Goal: Task Accomplishment & Management: Manage account settings

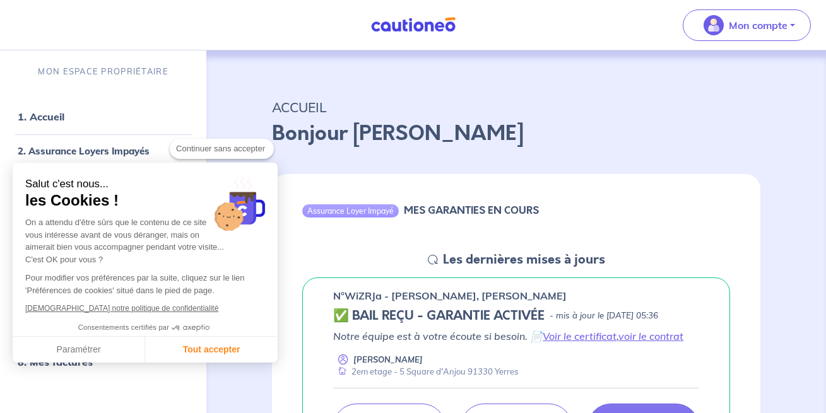
checkbox input "true"
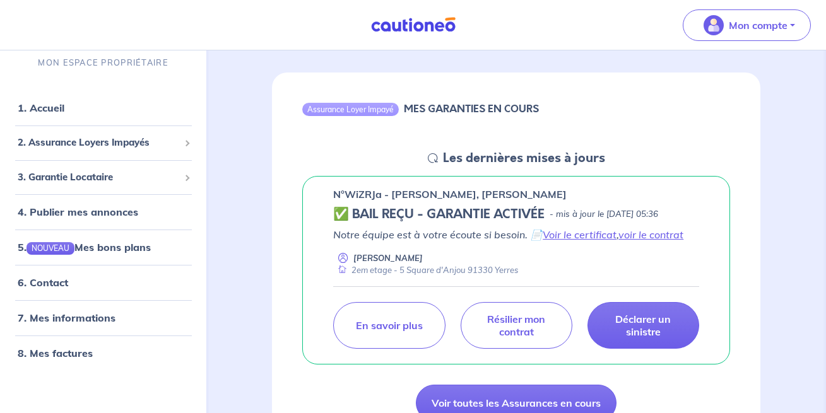
scroll to position [129, 0]
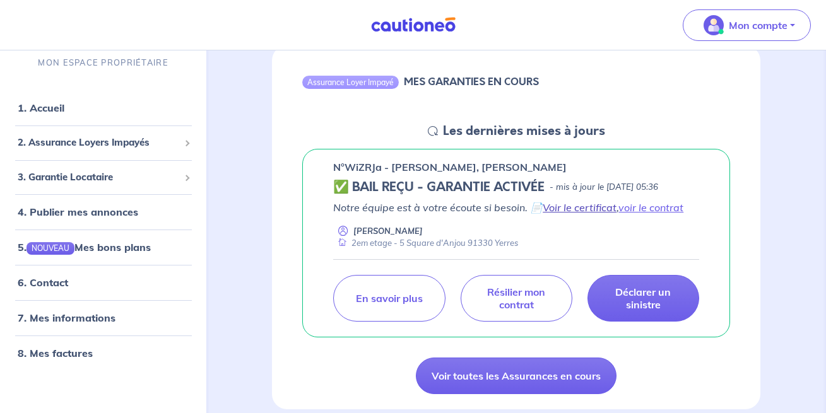
click at [565, 206] on link "Voir le certificat" at bounding box center [580, 207] width 74 height 13
click at [650, 206] on link "voir le contrat" at bounding box center [650, 207] width 65 height 13
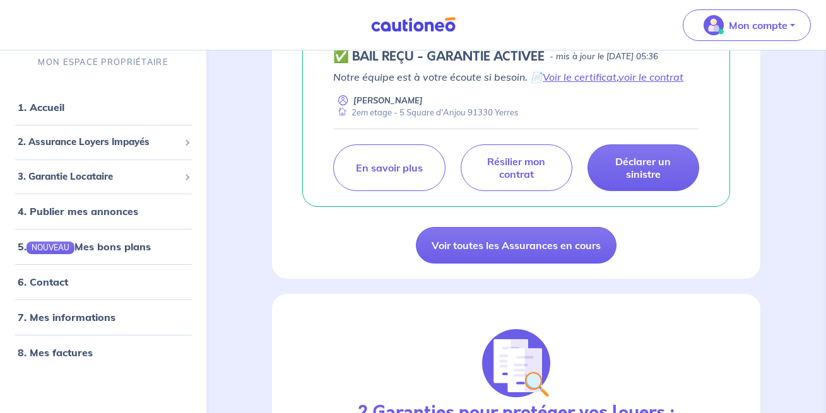
scroll to position [193, 0]
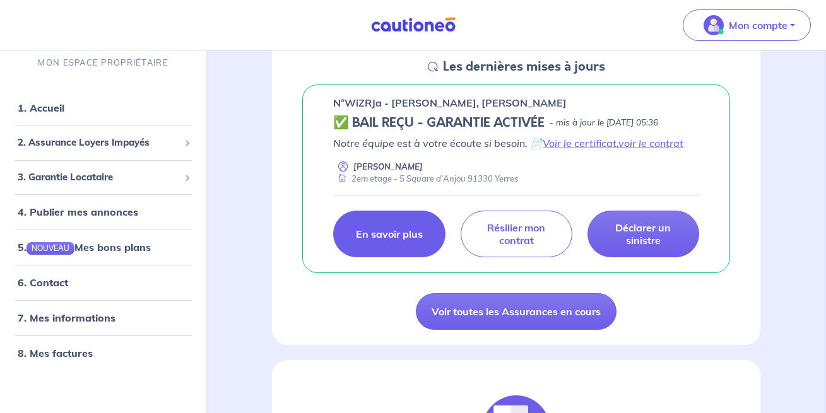
click at [379, 236] on p "En savoir plus" at bounding box center [389, 234] width 67 height 13
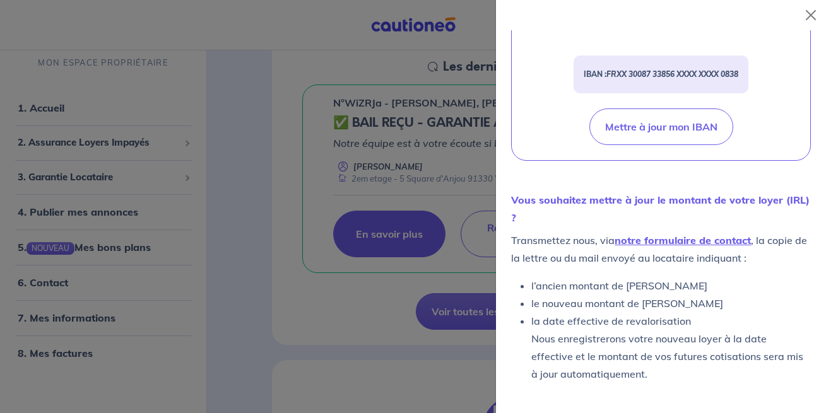
scroll to position [543, 0]
click at [278, 56] on div at bounding box center [413, 206] width 826 height 413
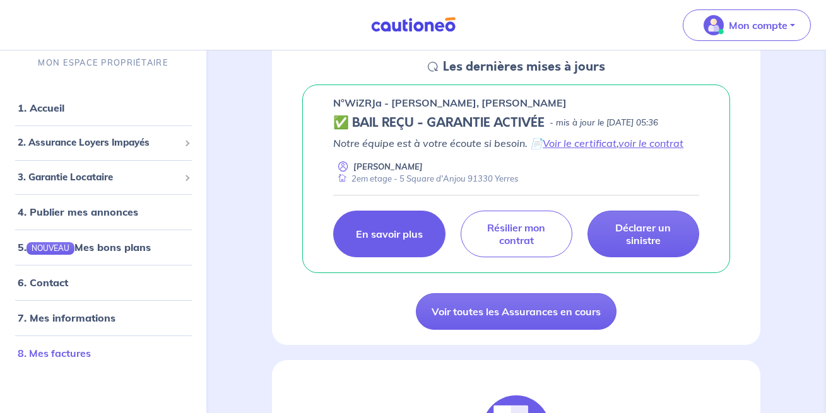
click at [69, 352] on link "8. Mes factures" at bounding box center [54, 353] width 73 height 13
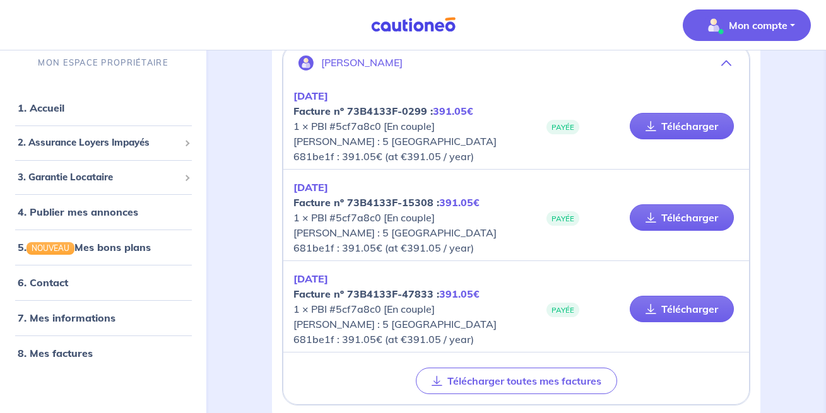
scroll to position [193, 0]
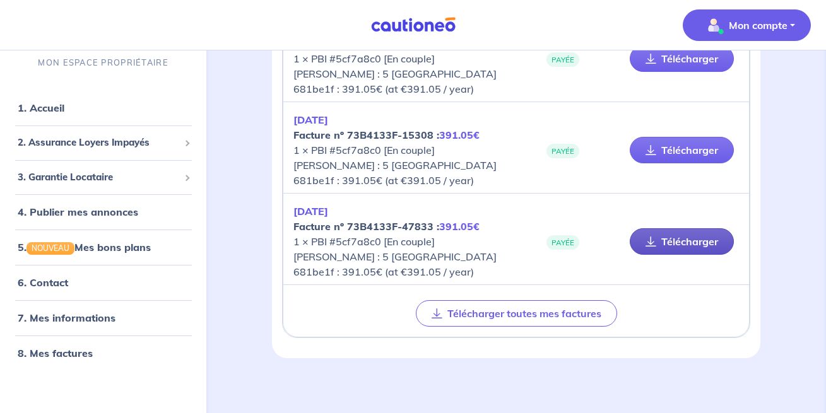
click at [685, 240] on link "Télécharger" at bounding box center [682, 241] width 104 height 27
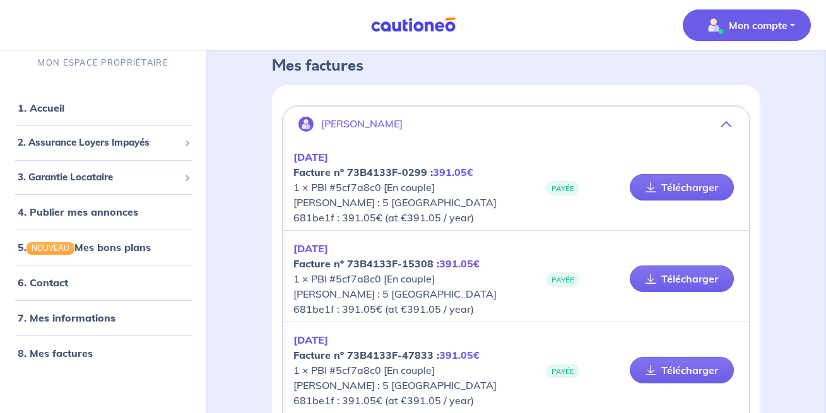
scroll to position [199, 0]
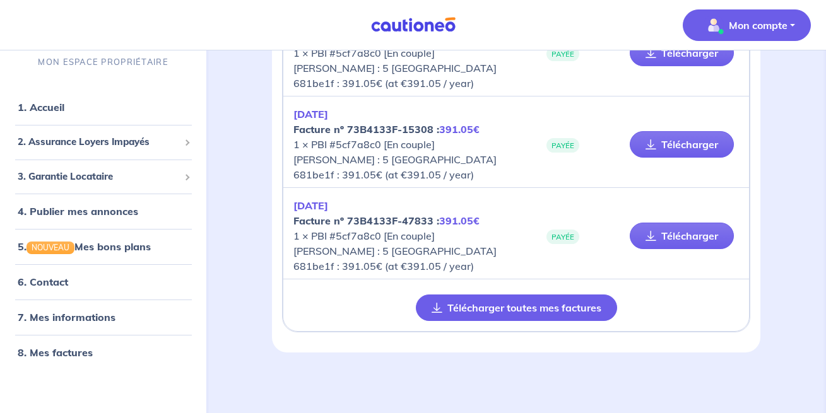
click at [523, 309] on button "Télécharger toutes mes factures" at bounding box center [516, 308] width 201 height 27
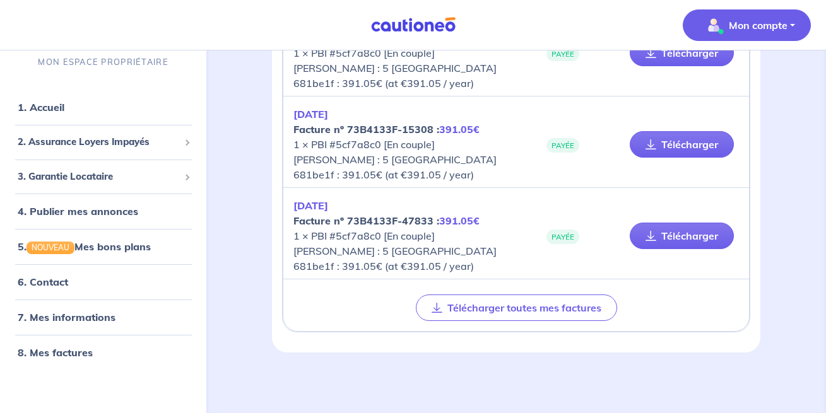
scroll to position [134, 0]
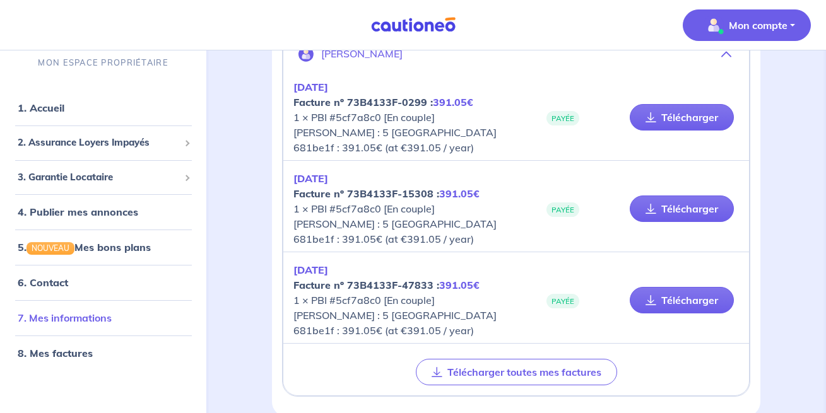
click at [80, 318] on link "7. Mes informations" at bounding box center [65, 318] width 94 height 13
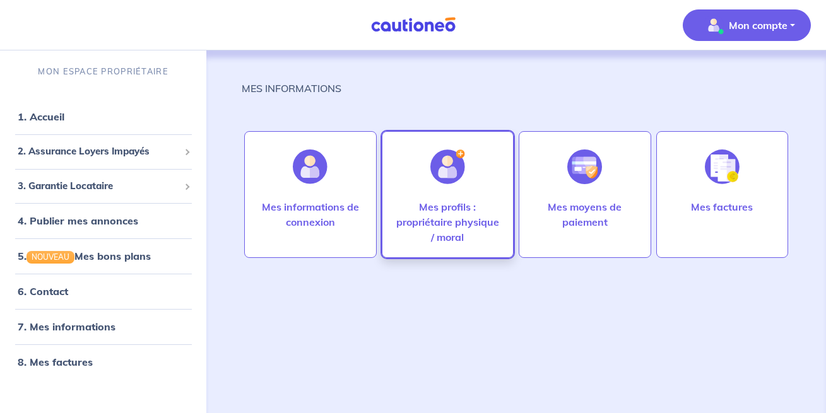
click at [444, 217] on p "Mes profils : propriétaire physique / moral" at bounding box center [447, 221] width 105 height 45
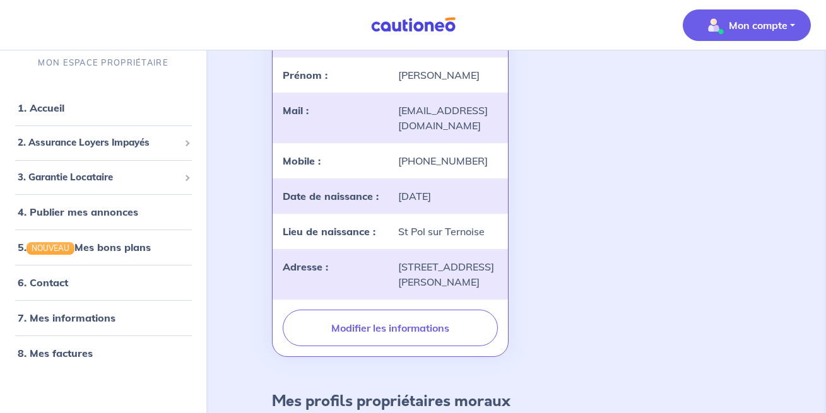
scroll to position [193, 0]
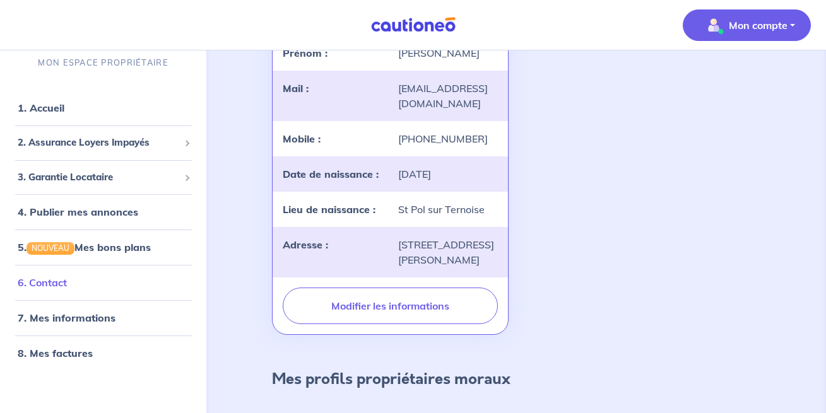
click at [48, 280] on link "6. Contact" at bounding box center [42, 282] width 49 height 13
click at [82, 174] on span "3. Garantie Locataire" at bounding box center [99, 177] width 162 height 15
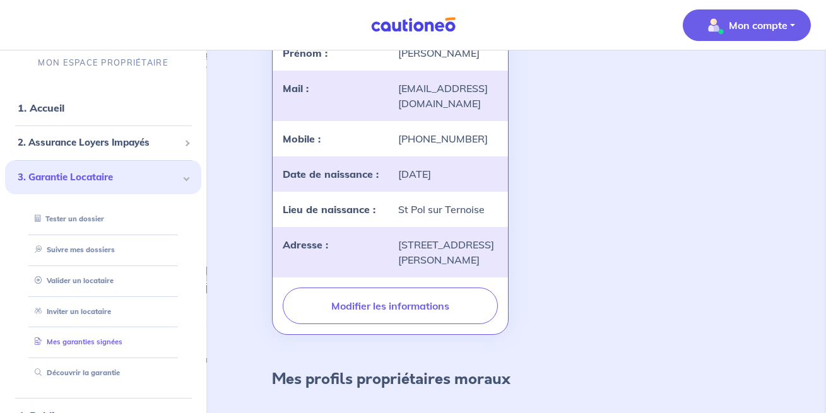
click at [86, 342] on link "Mes garanties signées" at bounding box center [76, 342] width 93 height 9
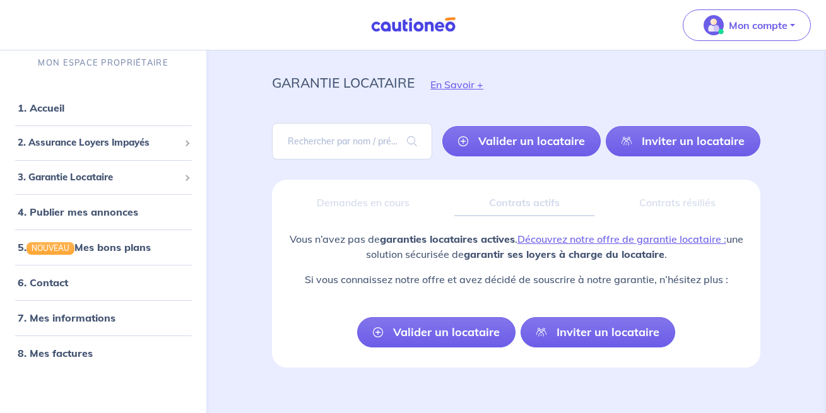
scroll to position [40, 0]
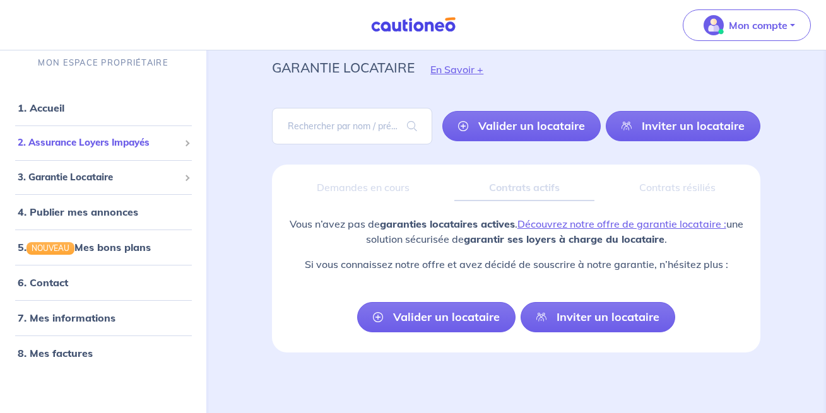
click at [57, 141] on span "2. Assurance Loyers Impayés" at bounding box center [99, 143] width 162 height 15
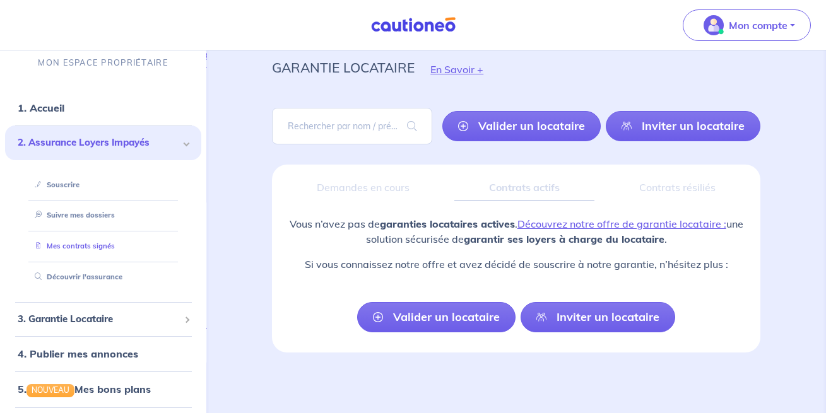
click at [62, 242] on link "Mes contrats signés" at bounding box center [72, 246] width 85 height 9
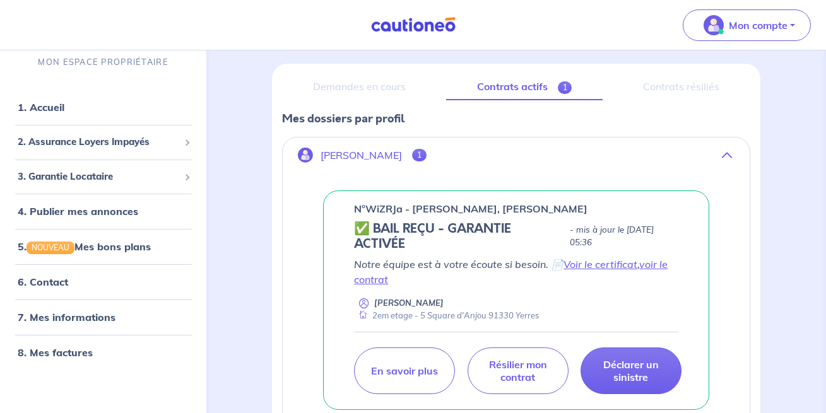
scroll to position [239, 0]
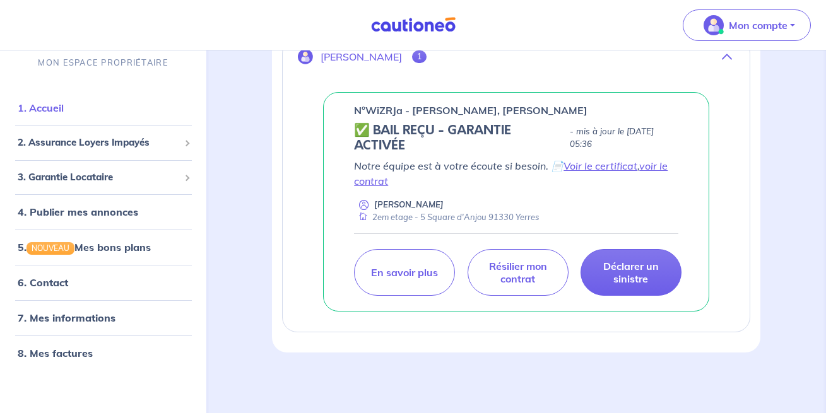
click at [56, 102] on link "1. Accueil" at bounding box center [41, 108] width 46 height 13
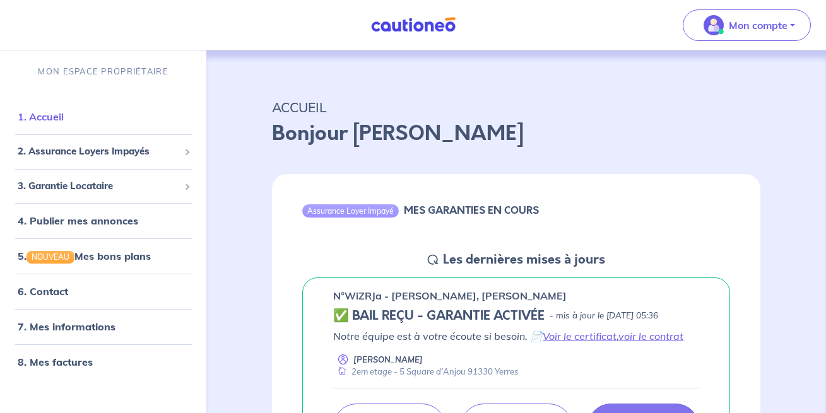
click at [50, 114] on link "1. Accueil" at bounding box center [41, 116] width 46 height 13
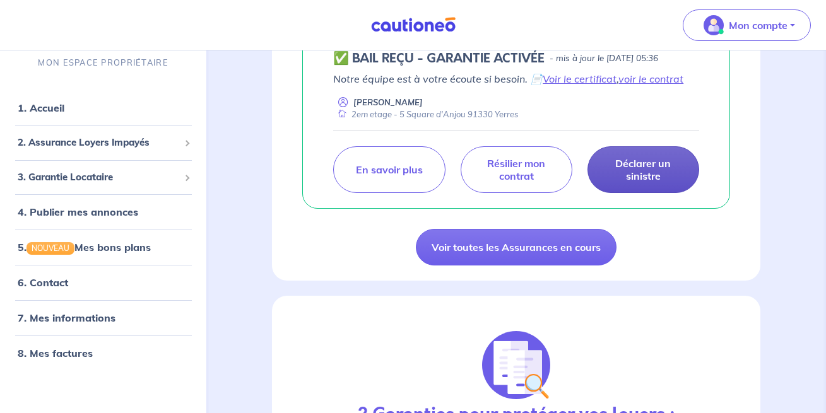
click at [654, 170] on p "Déclarer un sinistre" at bounding box center [643, 169] width 80 height 25
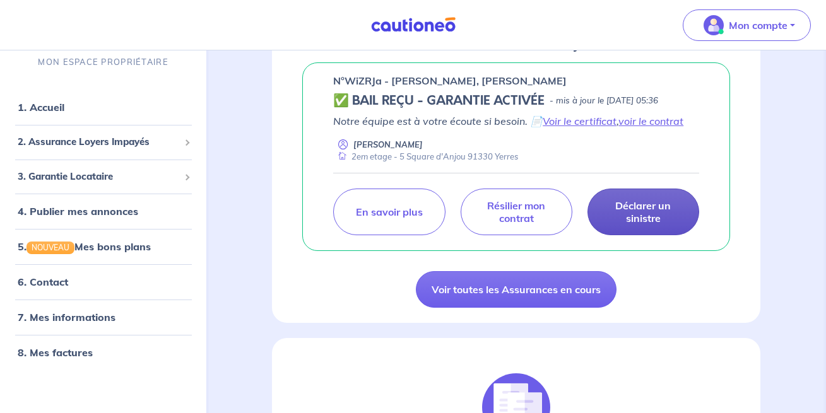
scroll to position [193, 0]
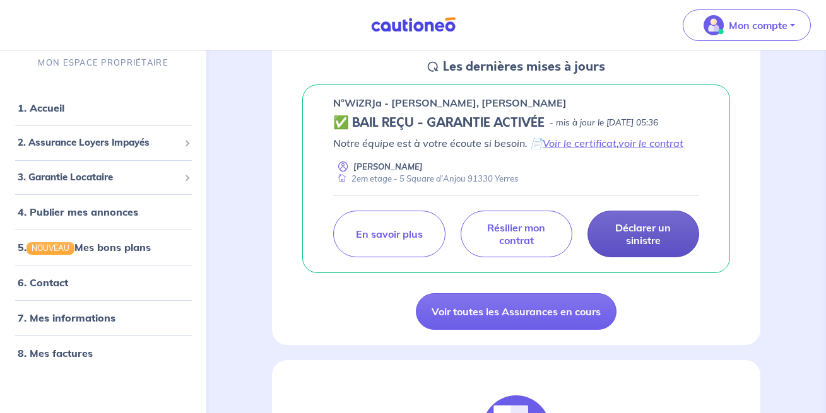
click at [635, 232] on p "Déclarer un sinistre" at bounding box center [643, 234] width 80 height 25
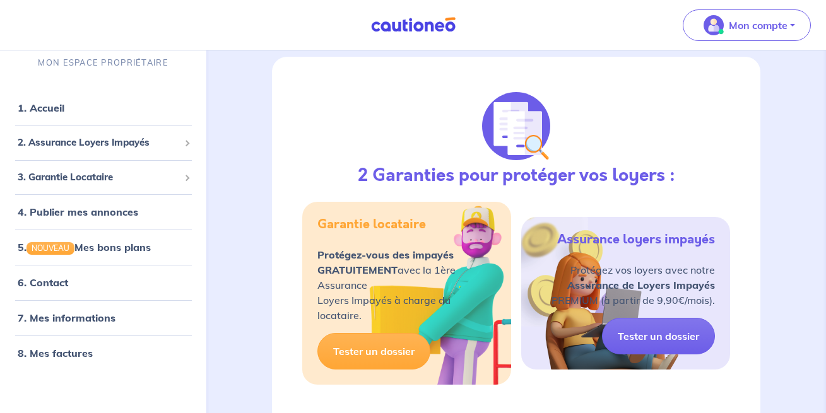
scroll to position [175, 0]
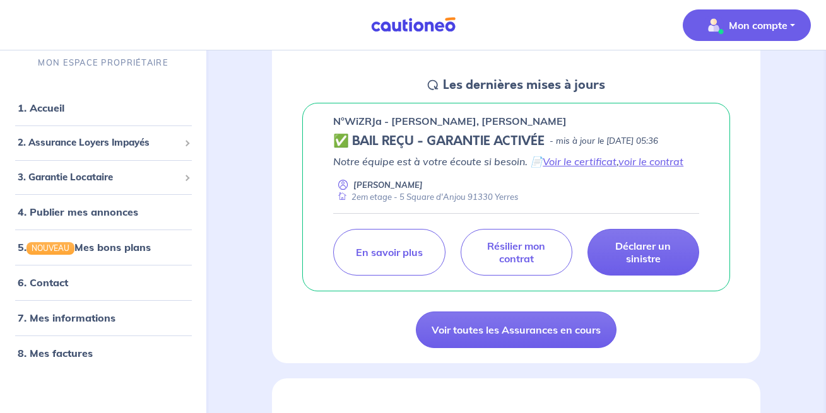
click at [756, 26] on p "Mon compte" at bounding box center [758, 25] width 59 height 15
click at [740, 74] on link "Mes informations" at bounding box center [734, 78] width 102 height 20
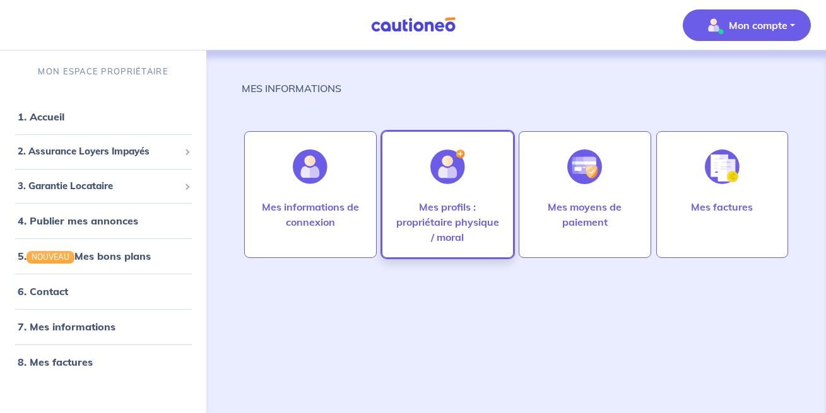
click at [433, 210] on p "Mes profils : propriétaire physique / moral" at bounding box center [447, 221] width 105 height 45
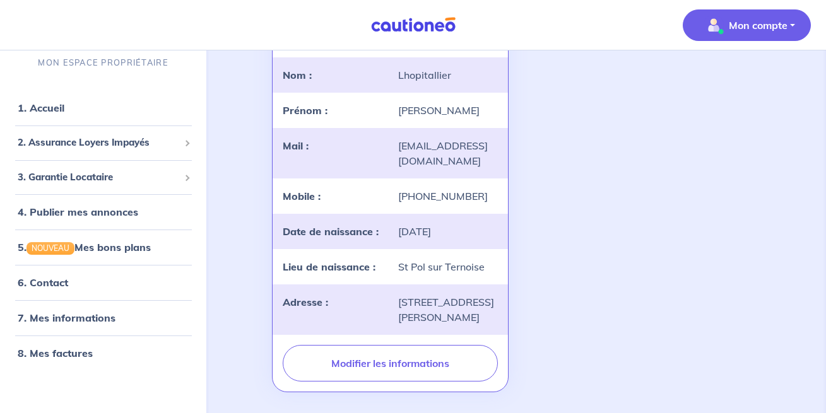
scroll to position [71, 0]
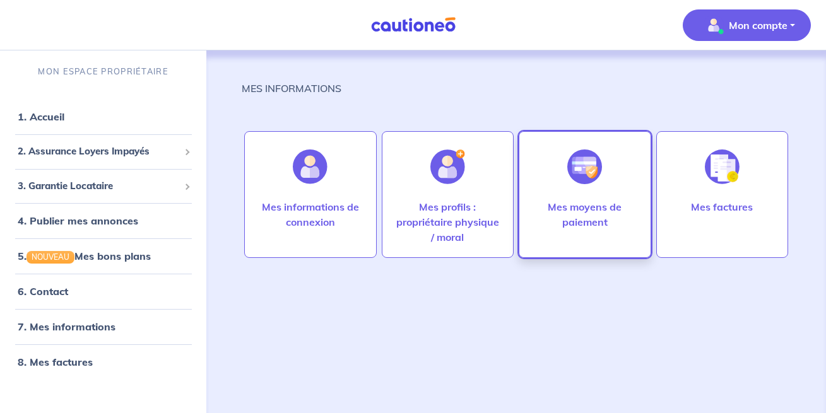
click at [590, 212] on p "Mes moyens de paiement" at bounding box center [584, 214] width 105 height 30
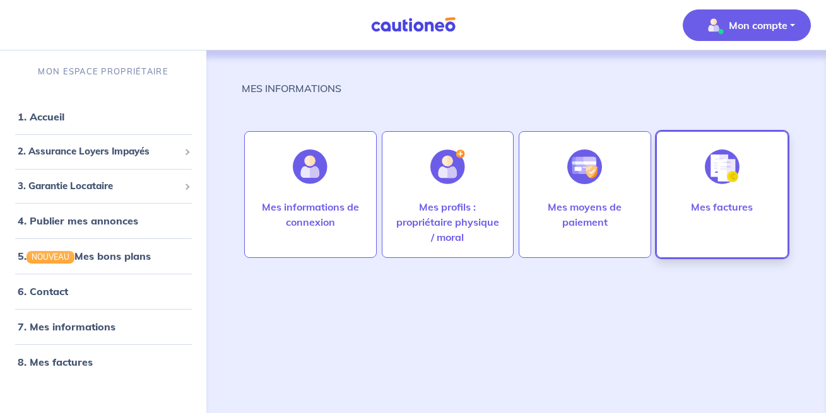
click at [718, 198] on div at bounding box center [722, 166] width 55 height 65
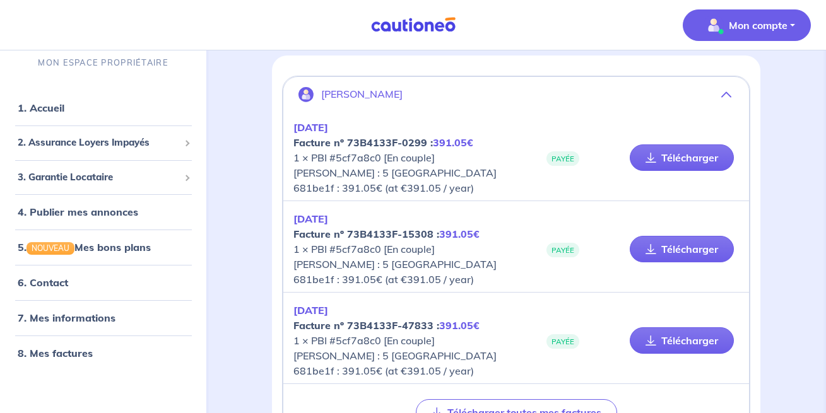
scroll to position [70, 0]
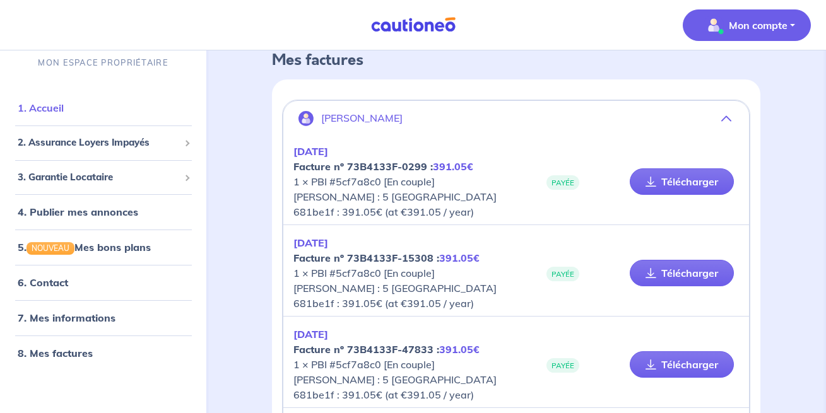
click at [52, 105] on link "1. Accueil" at bounding box center [41, 108] width 46 height 13
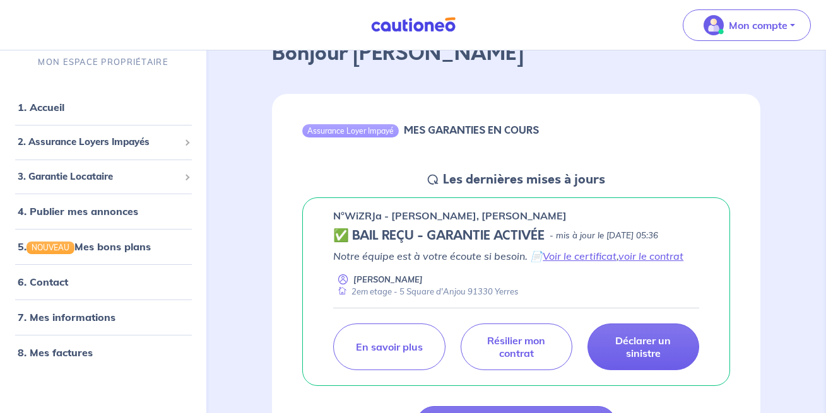
scroll to position [129, 0]
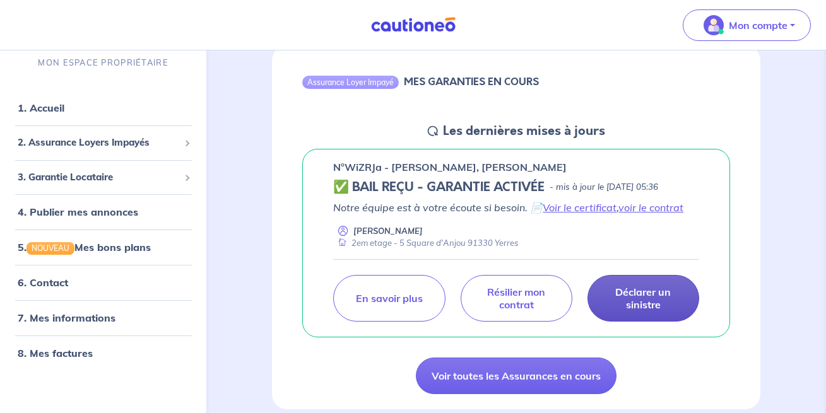
click at [650, 296] on p "Déclarer un sinistre" at bounding box center [643, 298] width 80 height 25
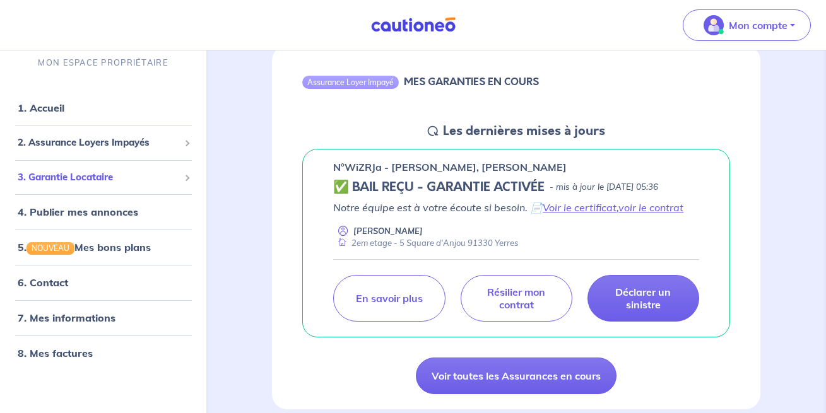
click at [103, 176] on span "3. Garantie Locataire" at bounding box center [99, 177] width 162 height 15
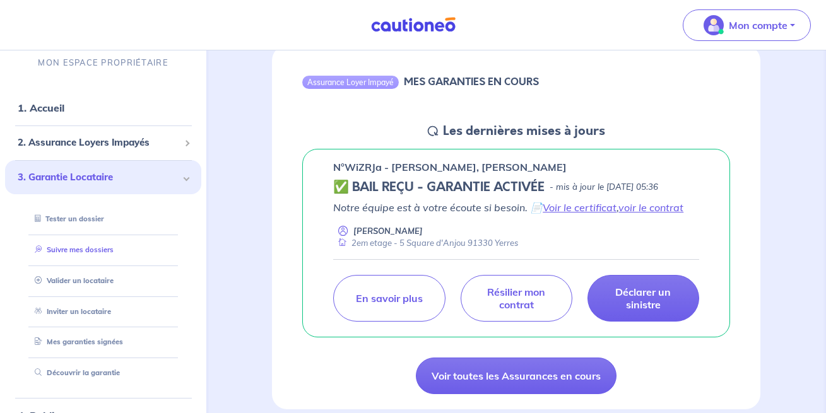
click at [88, 249] on link "Suivre mes dossiers" at bounding box center [72, 249] width 84 height 9
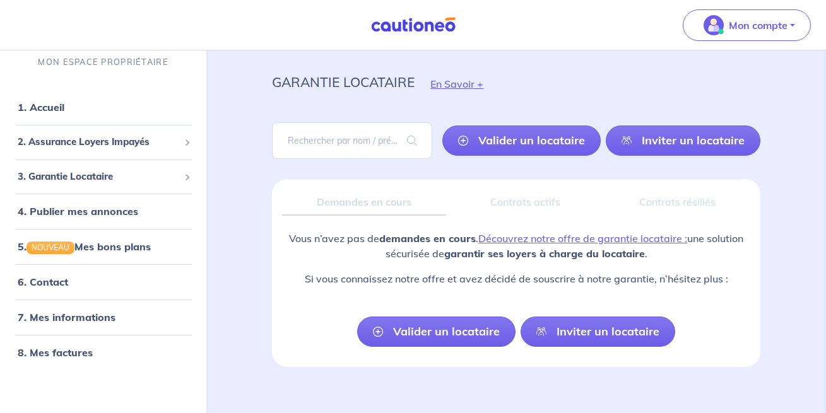
scroll to position [40, 0]
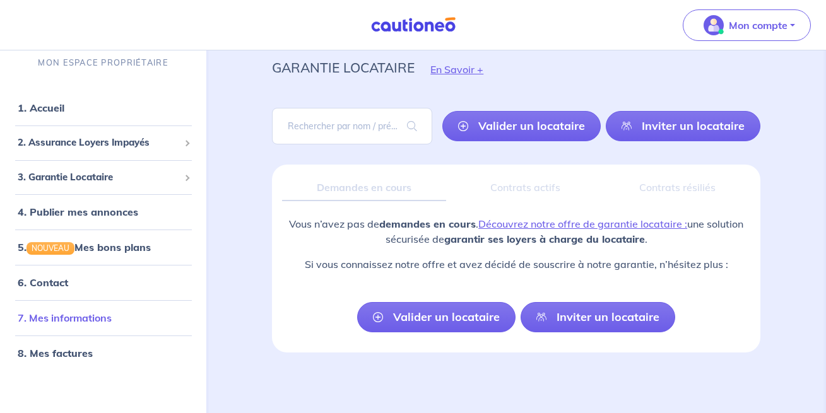
click at [61, 316] on link "7. Mes informations" at bounding box center [65, 318] width 94 height 13
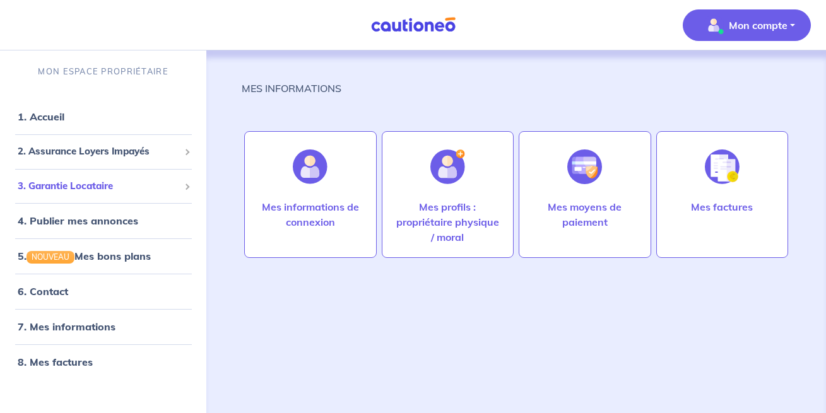
click at [74, 182] on span "3. Garantie Locataire" at bounding box center [99, 186] width 162 height 15
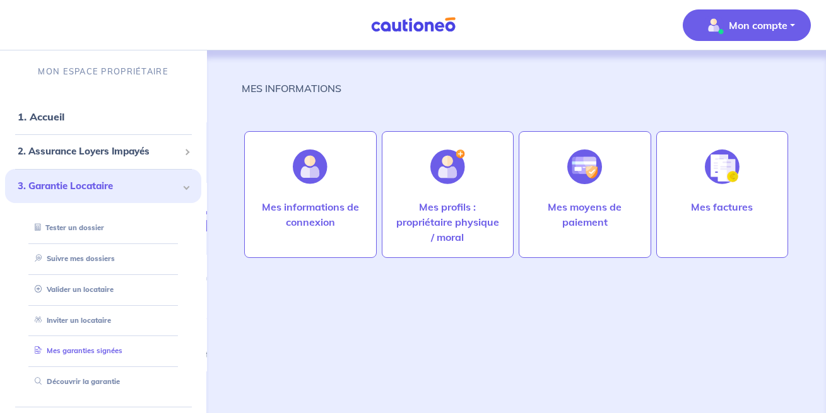
click at [79, 346] on link "Mes garanties signées" at bounding box center [76, 350] width 93 height 9
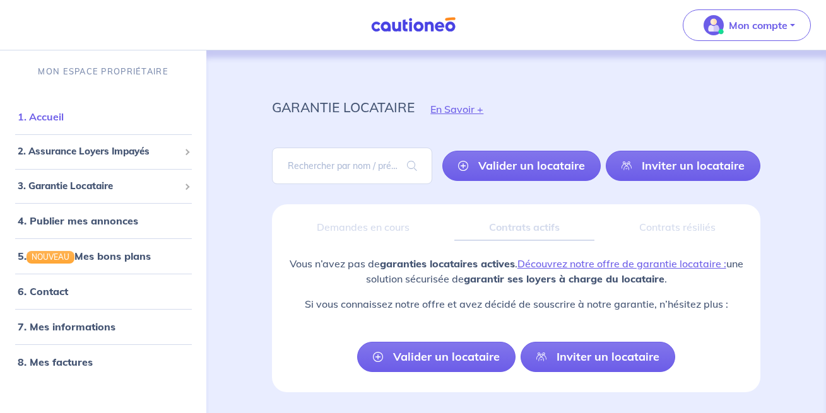
click at [52, 112] on link "1. Accueil" at bounding box center [41, 116] width 46 height 13
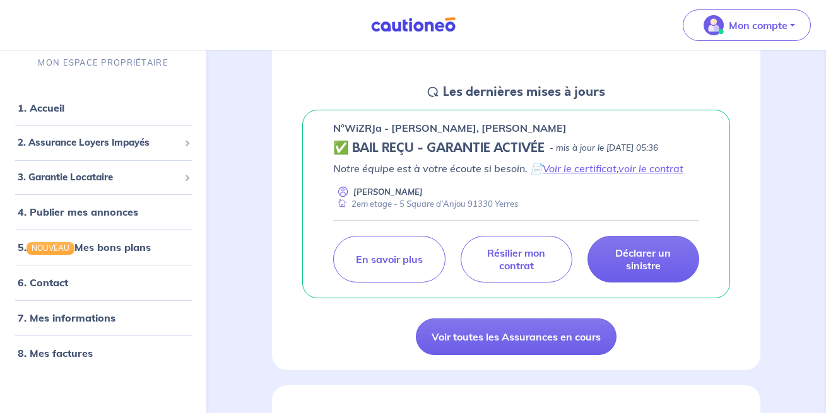
scroll to position [193, 0]
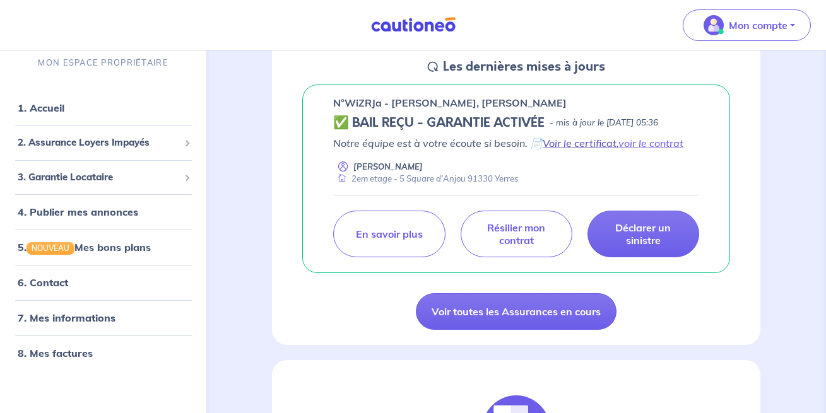
click at [576, 143] on link "Voir le certificat" at bounding box center [580, 143] width 74 height 13
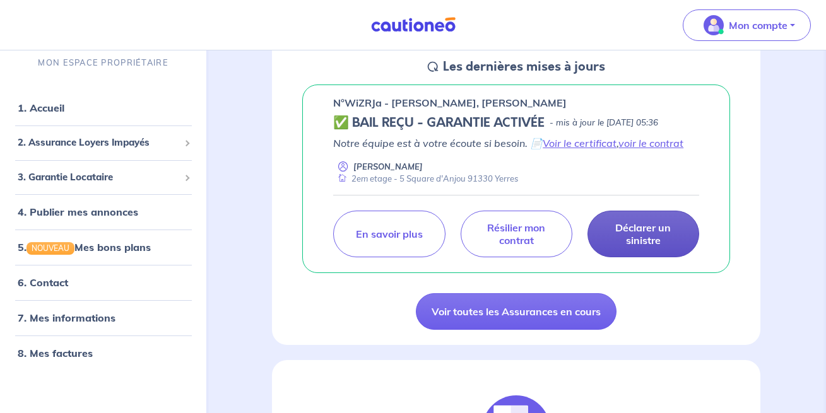
click at [649, 233] on p "Déclarer un sinistre" at bounding box center [643, 234] width 80 height 25
